Goal: Transaction & Acquisition: Subscribe to service/newsletter

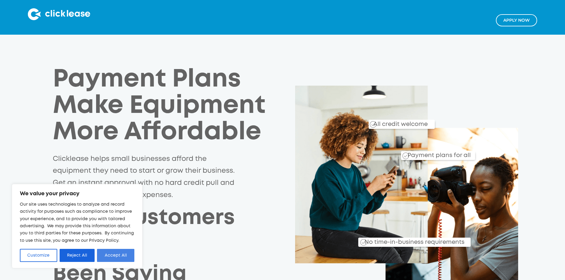
click at [119, 254] on button "Accept All" at bounding box center [115, 255] width 37 height 13
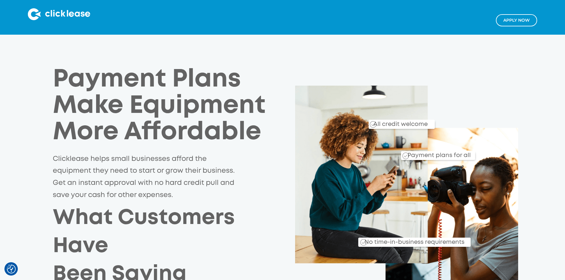
click at [506, 18] on link "Apply NOw" at bounding box center [516, 20] width 41 height 12
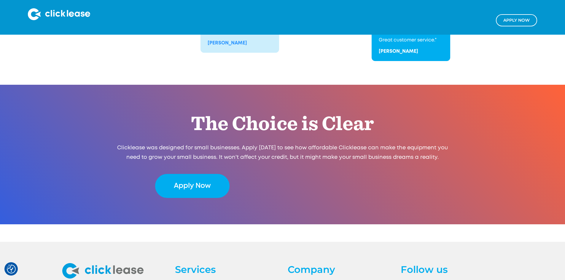
scroll to position [1183, 0]
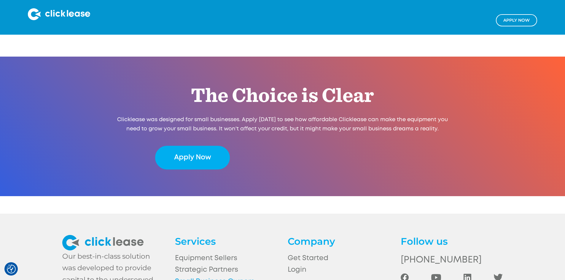
click at [198, 276] on link "Small Business Owners" at bounding box center [226, 282] width 102 height 12
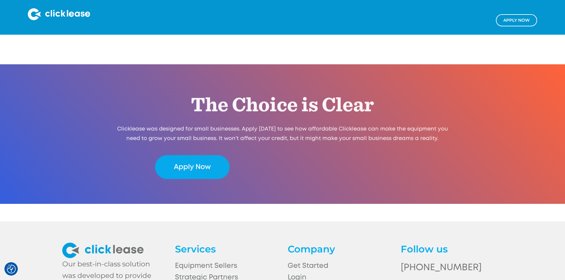
scroll to position [1183, 0]
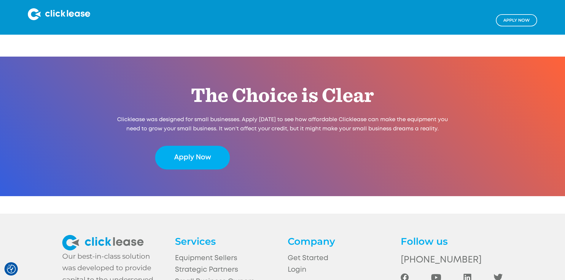
drag, startPoint x: 285, startPoint y: 74, endPoint x: 283, endPoint y: 172, distance: 98.0
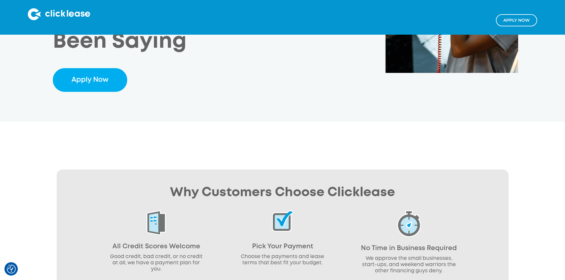
scroll to position [0, 0]
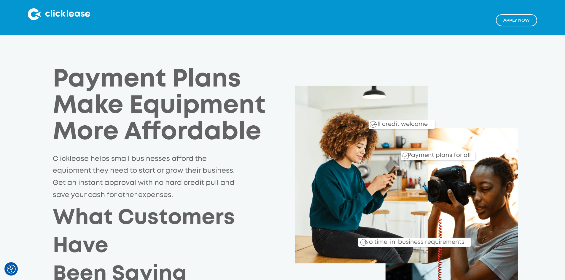
drag, startPoint x: 108, startPoint y: 141, endPoint x: 114, endPoint y: 62, distance: 78.9
drag, startPoint x: 78, startPoint y: 77, endPoint x: 143, endPoint y: 96, distance: 68.5
click at [143, 96] on h1 "Payment Plans Make Equipment More Affordable" at bounding box center [165, 107] width 225 height 80
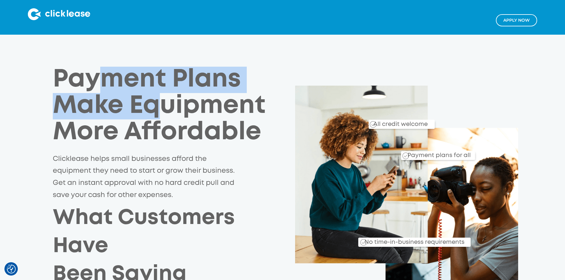
click at [142, 97] on h1 "Payment Plans Make Equipment More Affordable" at bounding box center [165, 107] width 225 height 80
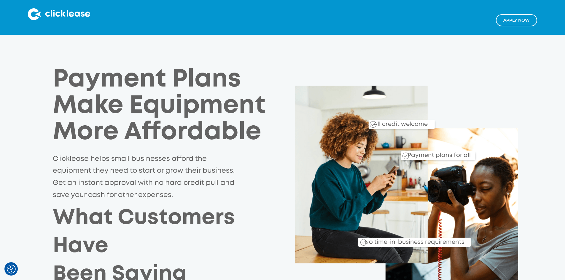
click at [53, 10] on img at bounding box center [59, 14] width 62 height 12
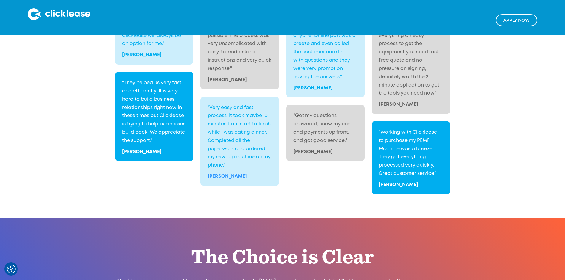
scroll to position [1183, 0]
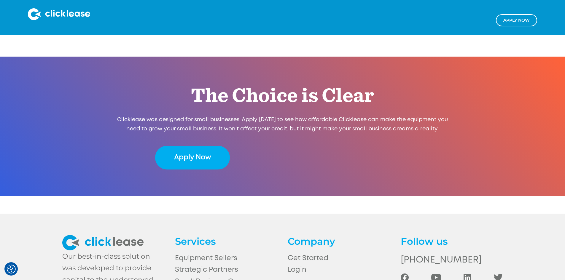
drag, startPoint x: 202, startPoint y: 72, endPoint x: 182, endPoint y: 189, distance: 119.1
click at [304, 253] on link "Get Started" at bounding box center [339, 259] width 102 height 12
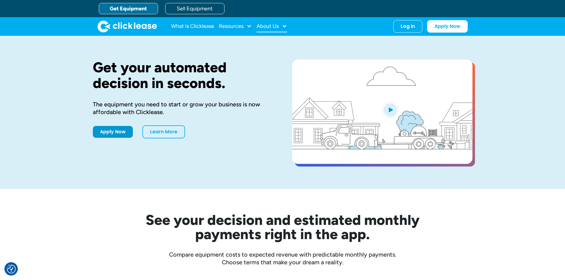
click at [264, 26] on div "About Us" at bounding box center [268, 26] width 22 height 0
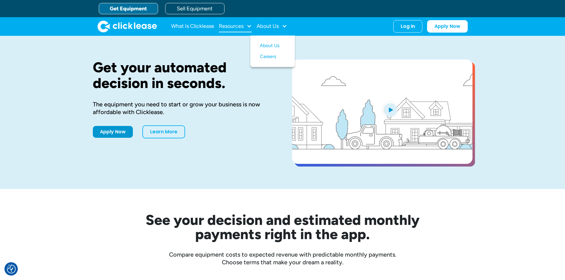
click at [250, 28] on div at bounding box center [249, 25] width 5 height 5
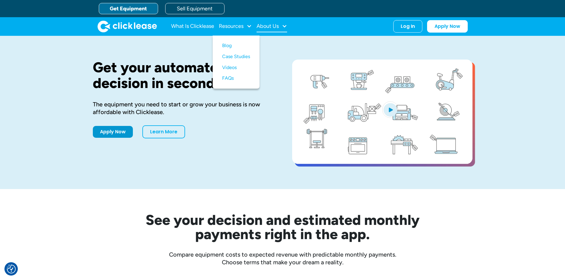
click at [282, 27] on div "About Us" at bounding box center [272, 26] width 31 height 12
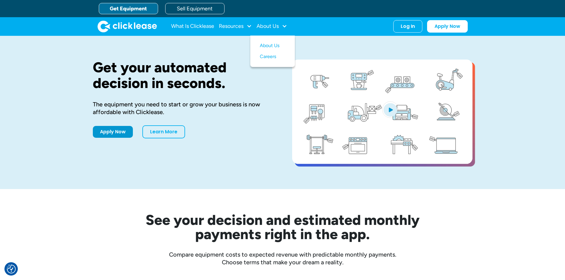
click at [307, 20] on div "What Is Clicklease Resources Blog Case Studies Videos FAQs About Us About Us Ca…" at bounding box center [283, 26] width 370 height 18
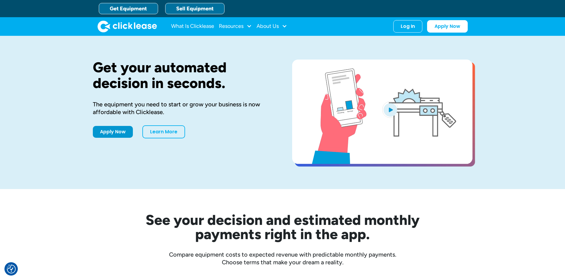
click at [185, 6] on link "Sell Equipment" at bounding box center [194, 8] width 59 height 11
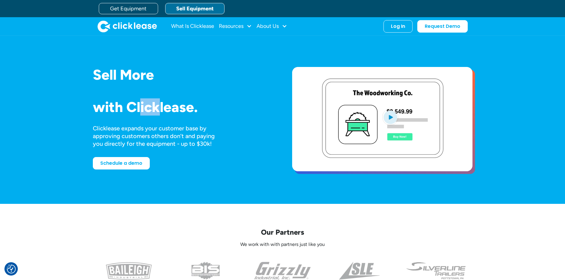
drag, startPoint x: 152, startPoint y: 107, endPoint x: 114, endPoint y: 107, distance: 38.0
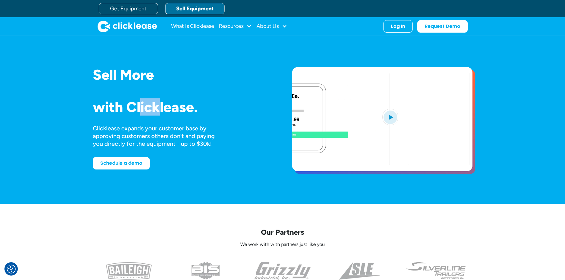
click at [124, 108] on h1 "with Clicklease." at bounding box center [183, 107] width 180 height 16
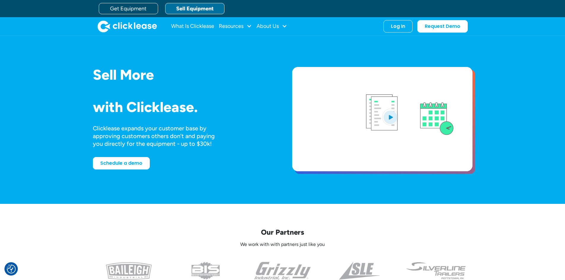
click at [113, 107] on h1 "with Clicklease." at bounding box center [183, 107] width 180 height 16
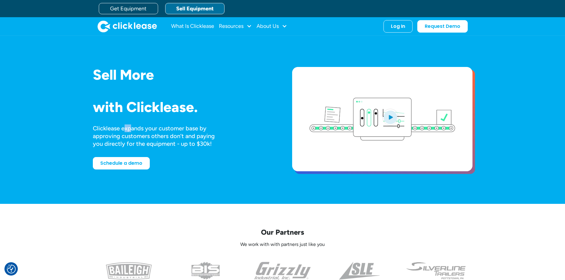
drag, startPoint x: 124, startPoint y: 130, endPoint x: 154, endPoint y: 132, distance: 30.0
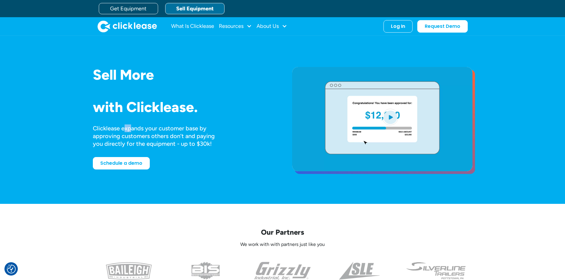
click at [144, 130] on div "Clicklease expands your customer base by approving customers others don’t and p…" at bounding box center [159, 136] width 133 height 23
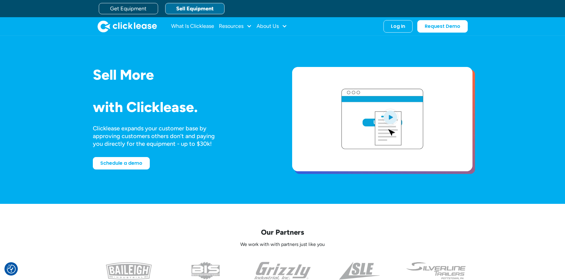
click at [156, 133] on div "Clicklease expands your customer base by approving customers others don’t and p…" at bounding box center [159, 136] width 133 height 23
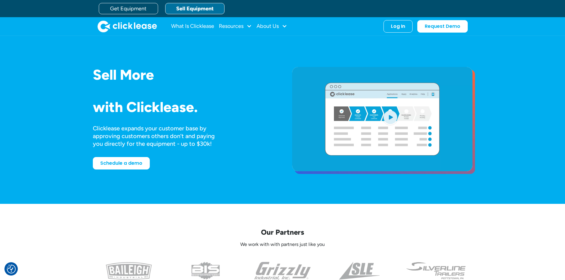
click at [152, 133] on div "Clicklease expands your customer base by approving customers others don’t and p…" at bounding box center [159, 136] width 133 height 23
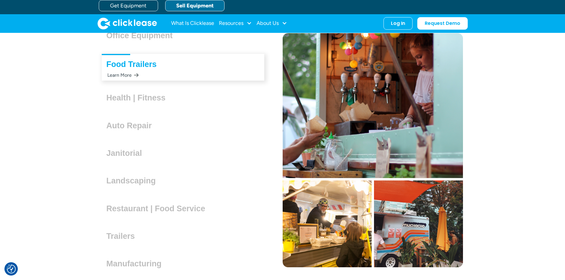
scroll to position [1662, 0]
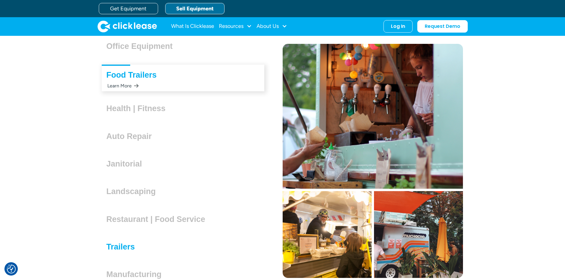
click at [125, 248] on h3 "Trailers" at bounding box center [123, 247] width 33 height 9
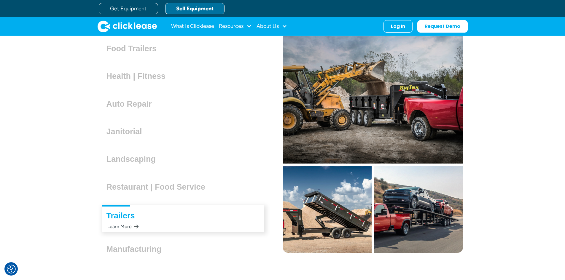
scroll to position [1721, 0]
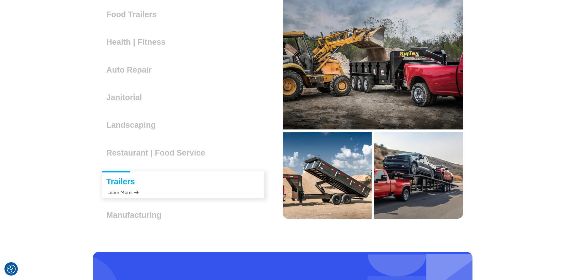
click at [128, 191] on div "Learn More" at bounding box center [123, 193] width 32 height 12
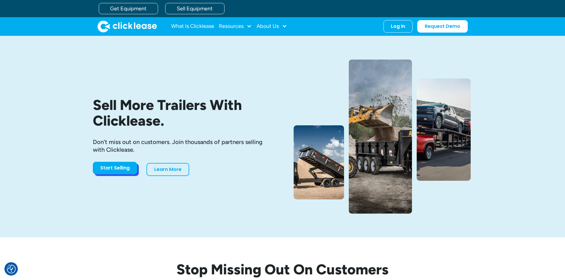
click at [124, 172] on link "Start Selling" at bounding box center [115, 168] width 44 height 12
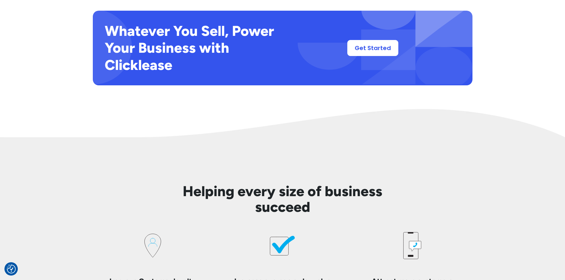
scroll to position [979, 0]
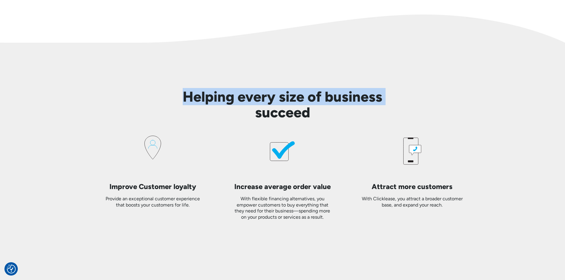
drag, startPoint x: 188, startPoint y: 96, endPoint x: 261, endPoint y: 111, distance: 74.7
click at [261, 111] on h2 "Helping every size of business succeed" at bounding box center [283, 104] width 228 height 31
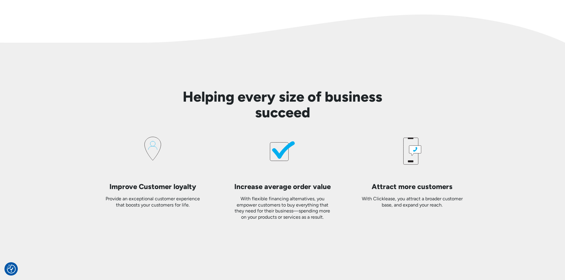
click at [303, 111] on h2 "Helping every size of business succeed" at bounding box center [283, 104] width 228 height 31
drag, startPoint x: 311, startPoint y: 114, endPoint x: 252, endPoint y: 105, distance: 59.7
click at [255, 105] on h2 "Helping every size of business succeed" at bounding box center [283, 104] width 228 height 31
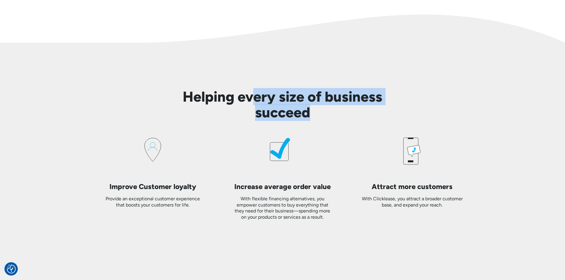
click at [252, 105] on h2 "Helping every size of business succeed" at bounding box center [283, 104] width 228 height 31
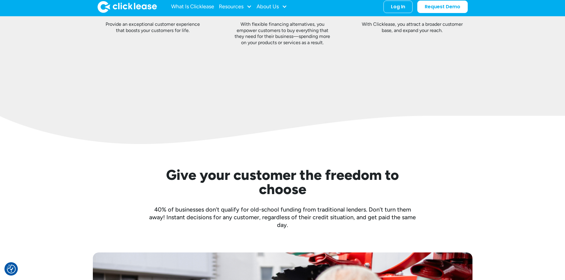
scroll to position [1068, 0]
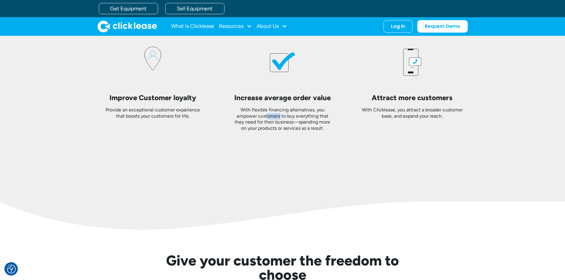
drag, startPoint x: 266, startPoint y: 118, endPoint x: 288, endPoint y: 120, distance: 22.1
click at [287, 120] on div "With flexible financing alternatives, you empower customers to buy everything t…" at bounding box center [282, 119] width 101 height 25
click at [288, 120] on div "With flexible financing alternatives, you empower customers to buy everything t…" at bounding box center [282, 119] width 101 height 25
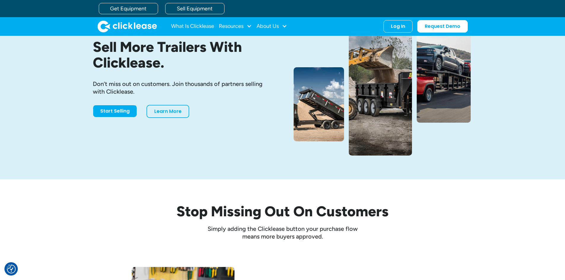
scroll to position [0, 0]
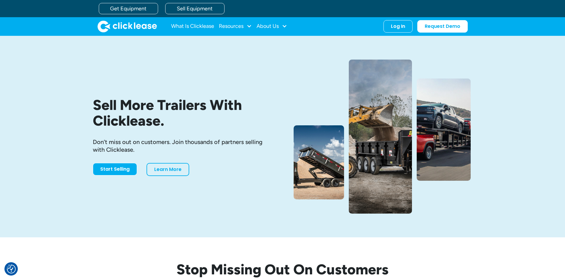
drag, startPoint x: 75, startPoint y: 110, endPoint x: 75, endPoint y: 60, distance: 49.3
click at [113, 172] on link "Start Selling" at bounding box center [115, 168] width 44 height 12
